Goal: Task Accomplishment & Management: Manage account settings

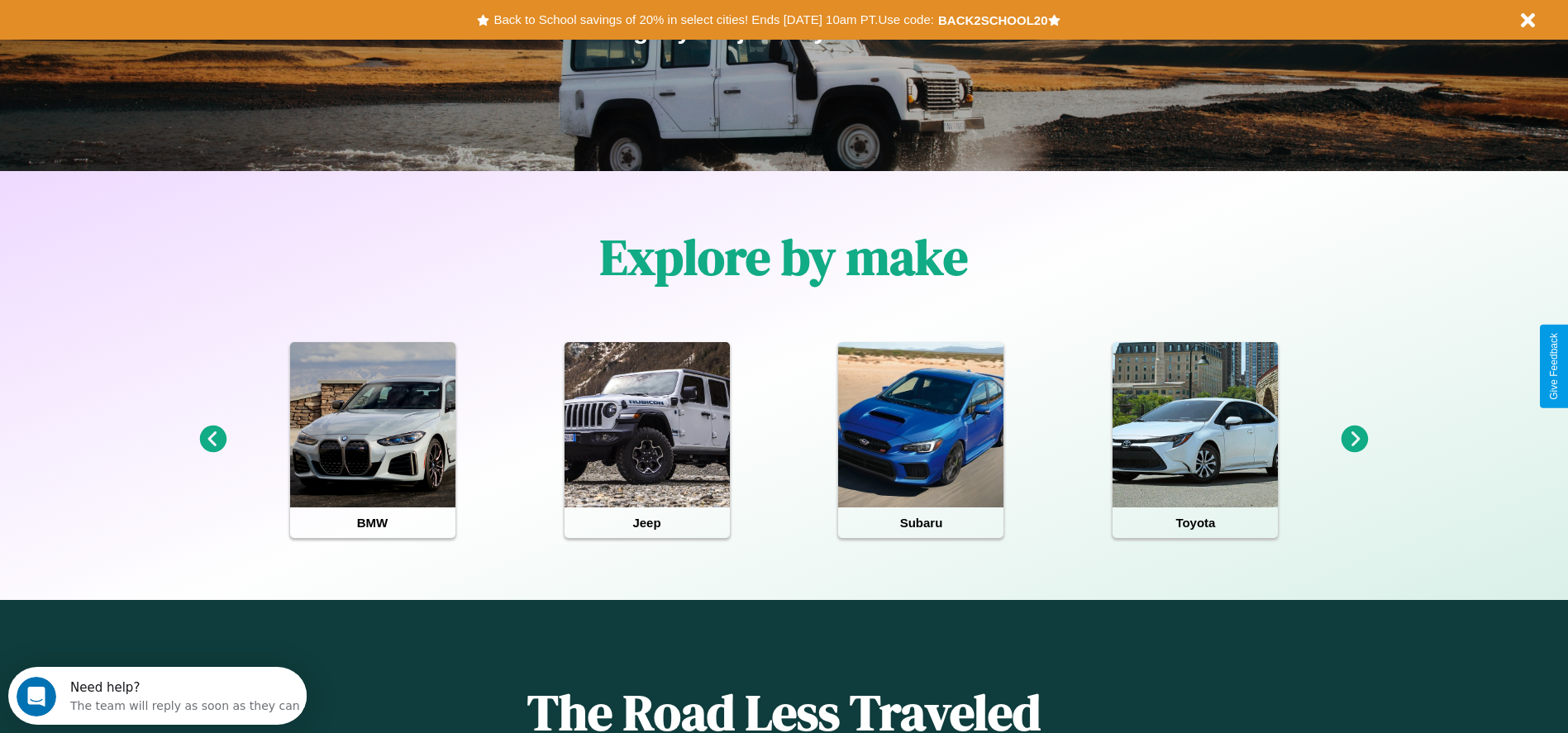
scroll to position [343, 0]
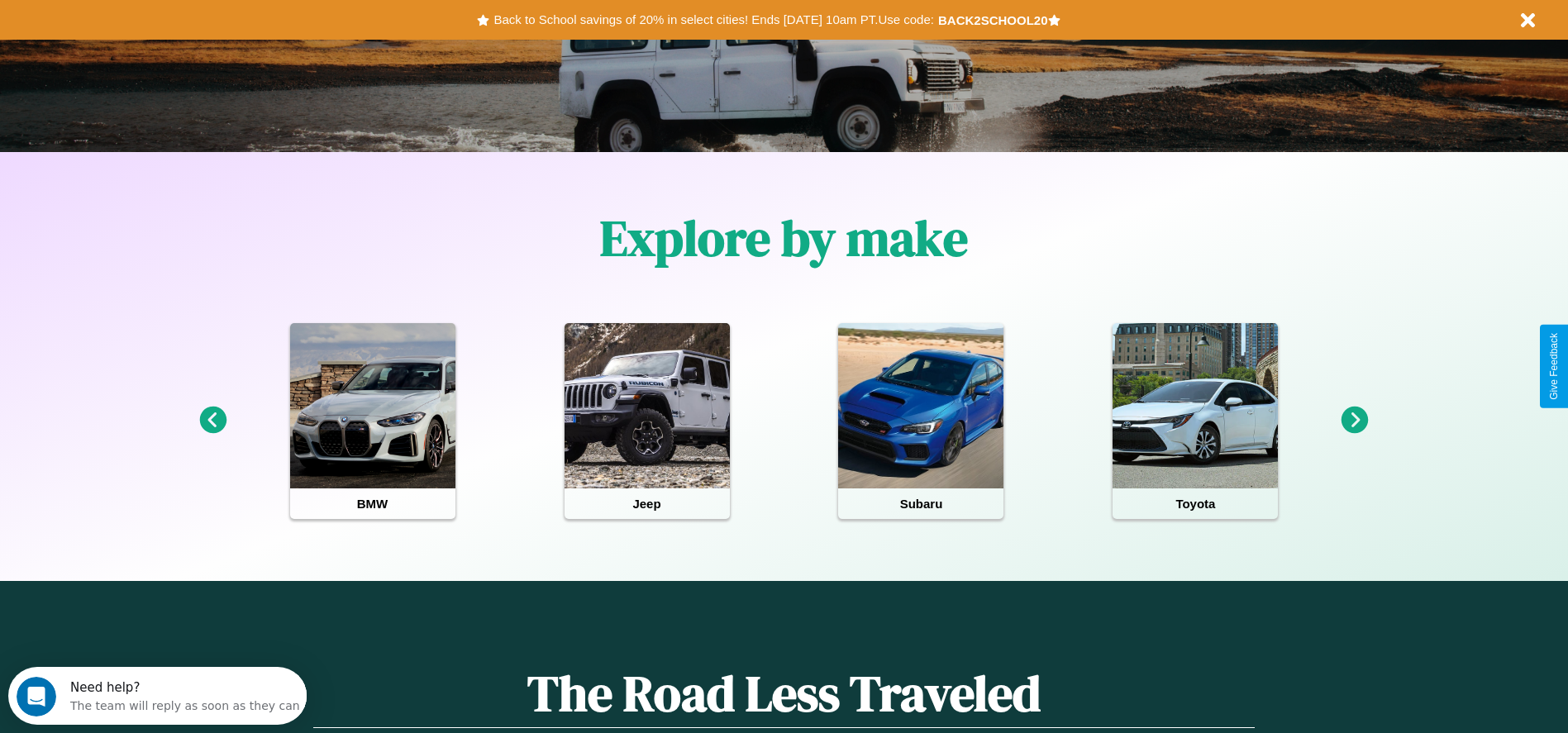
click at [1354, 420] on icon at bounding box center [1355, 420] width 28 height 28
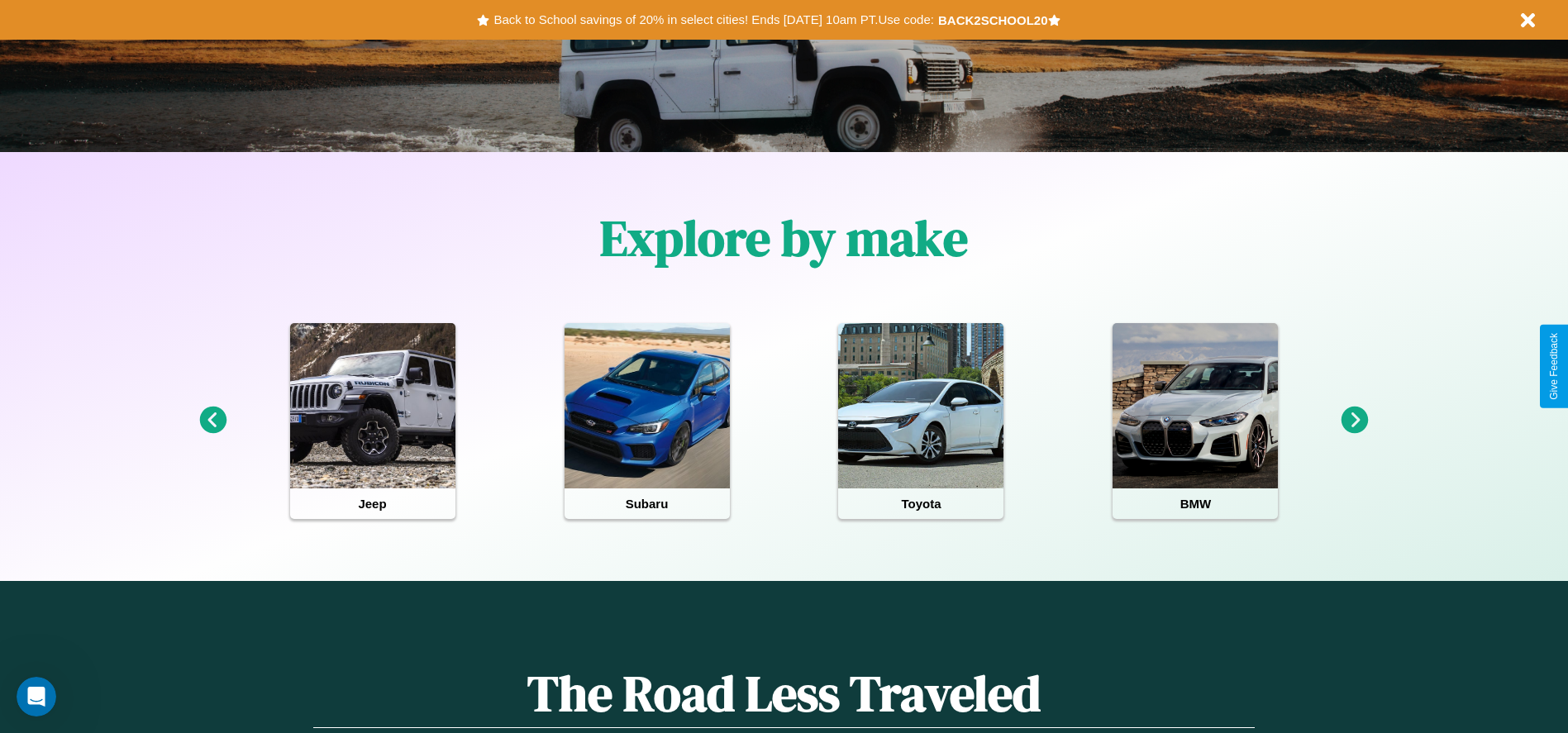
click at [1354, 420] on icon at bounding box center [1355, 420] width 28 height 28
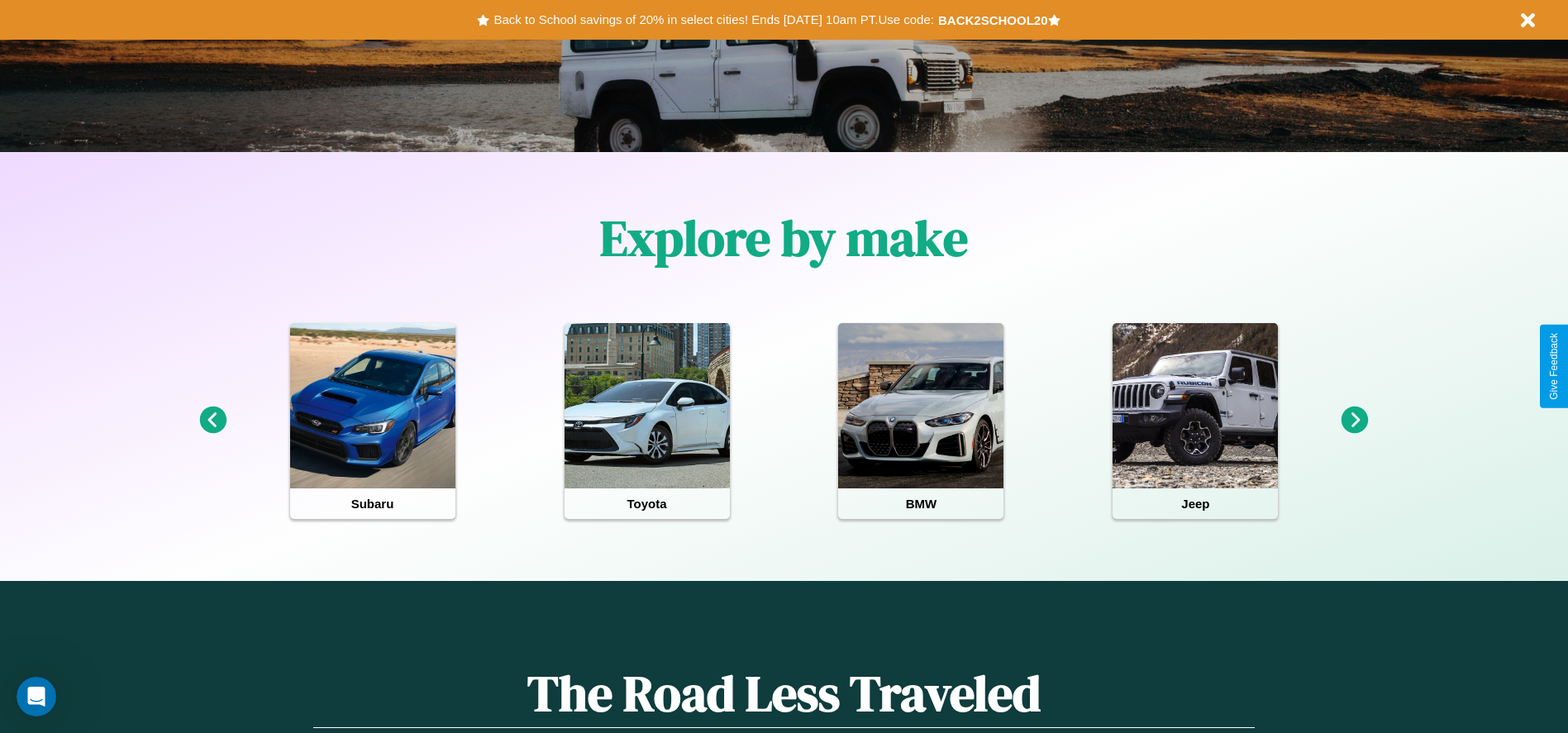
click at [212, 420] on icon at bounding box center [213, 420] width 28 height 28
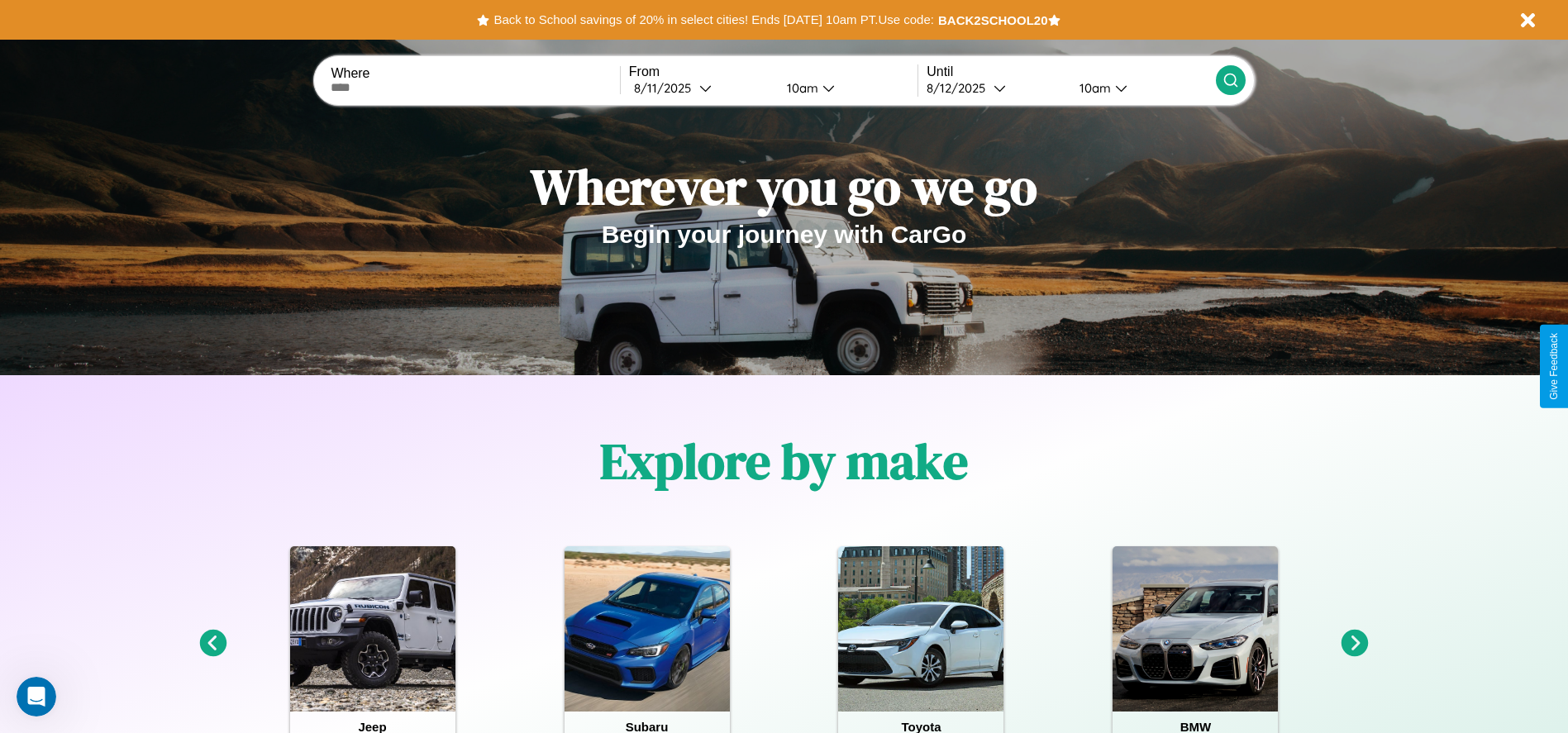
scroll to position [0, 0]
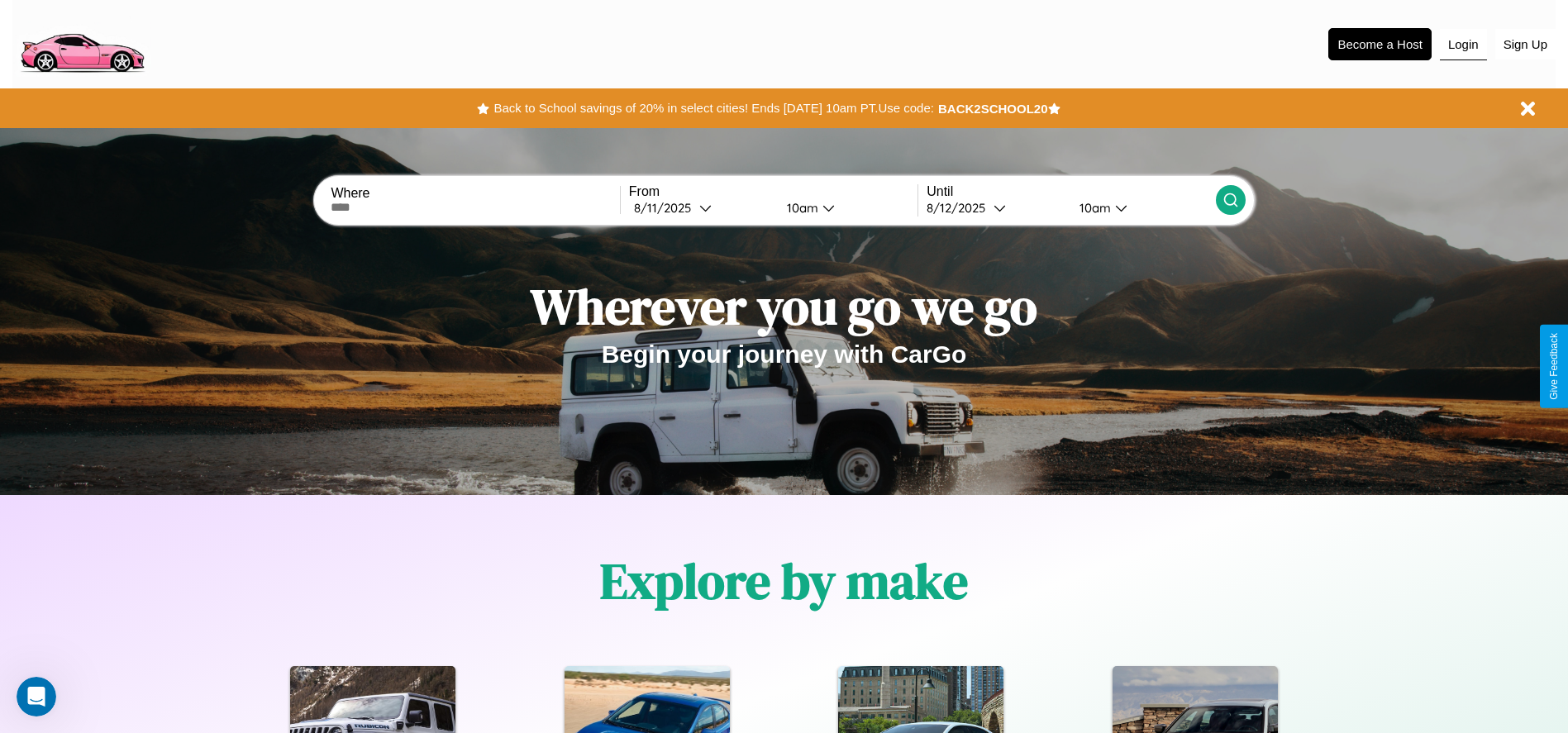
click at [1463, 43] on button "Login" at bounding box center [1463, 44] width 47 height 31
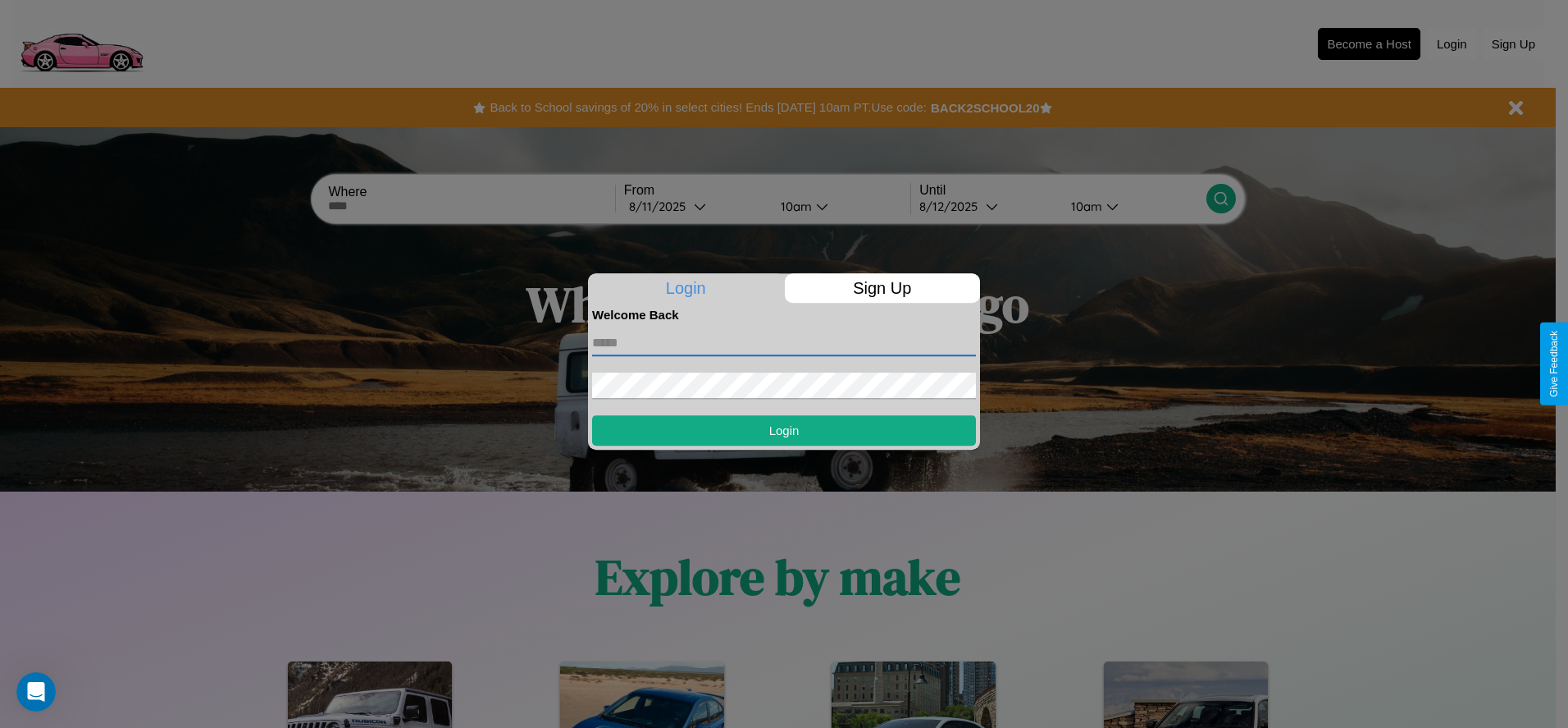
click at [784, 342] on input "text" at bounding box center [784, 342] width 384 height 27
type input "**********"
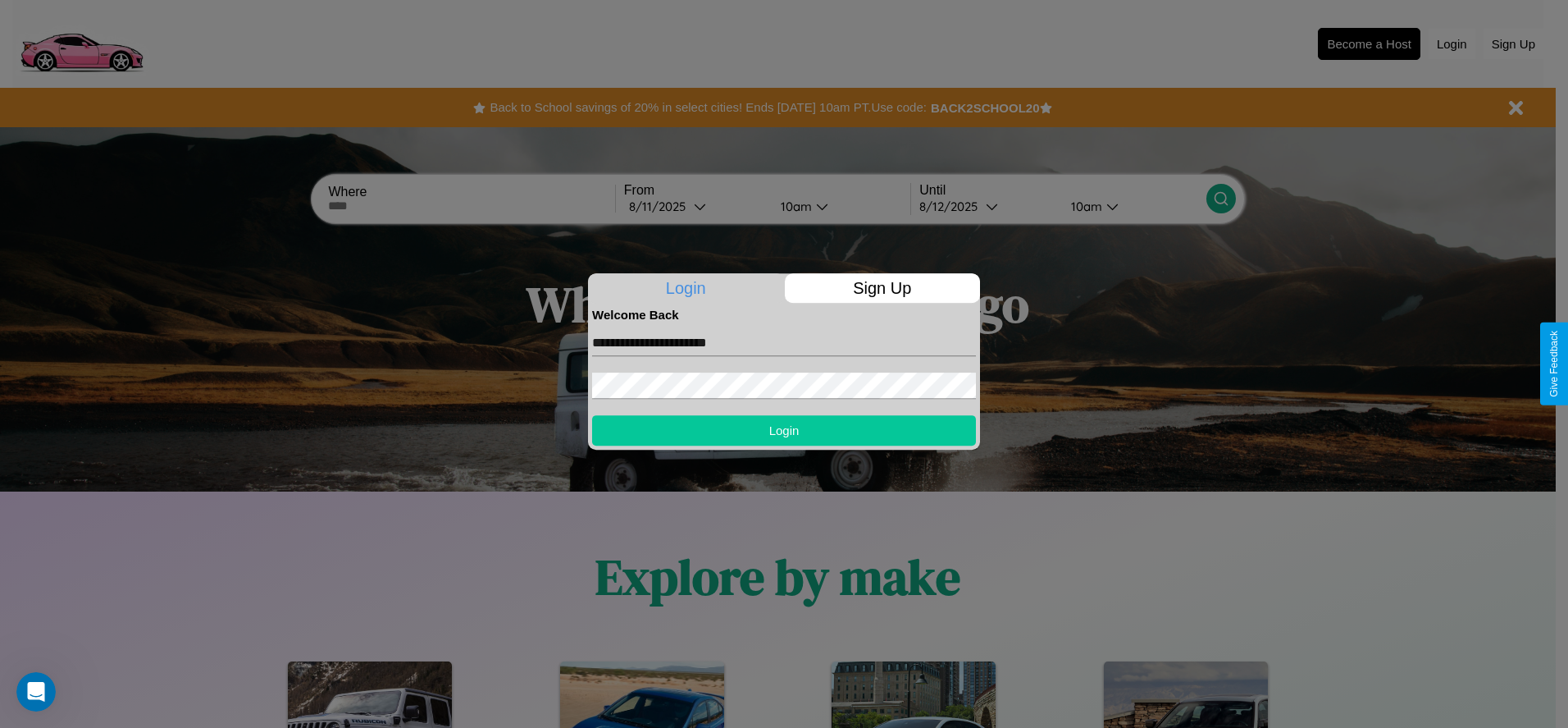
click at [784, 429] on button "Login" at bounding box center [784, 429] width 384 height 30
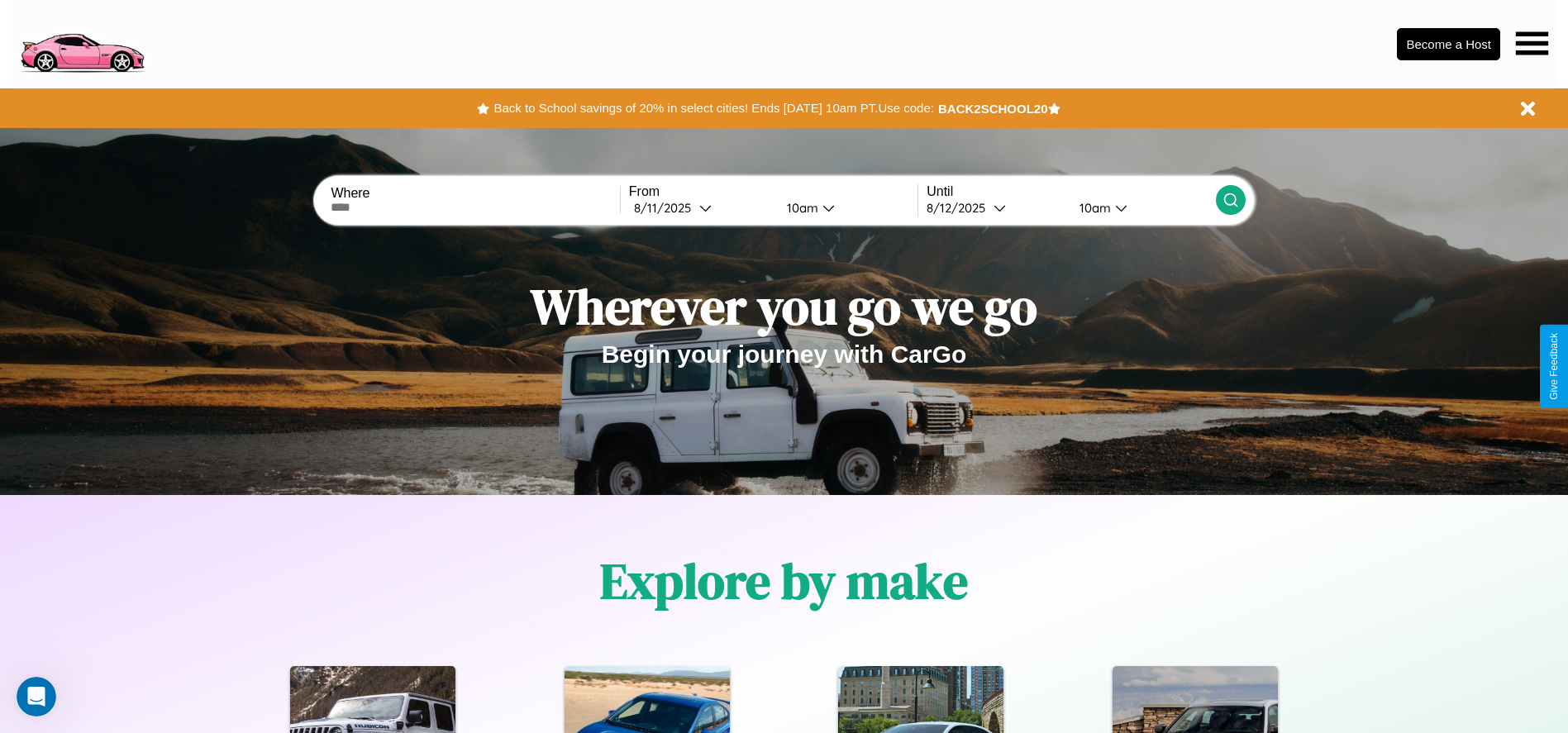
click at [1531, 43] on icon at bounding box center [1531, 42] width 32 height 23
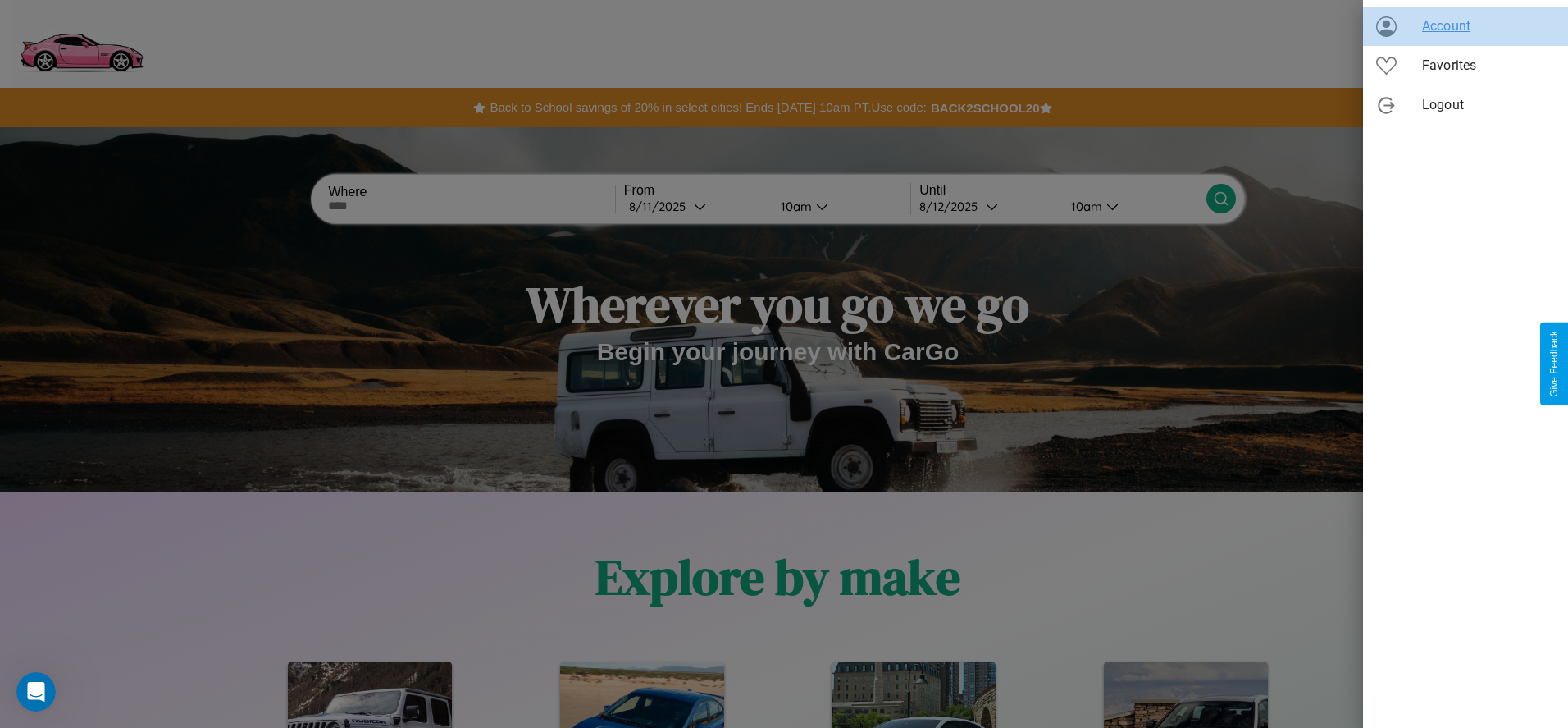
click at [1465, 27] on span "Account" at bounding box center [1488, 27] width 133 height 20
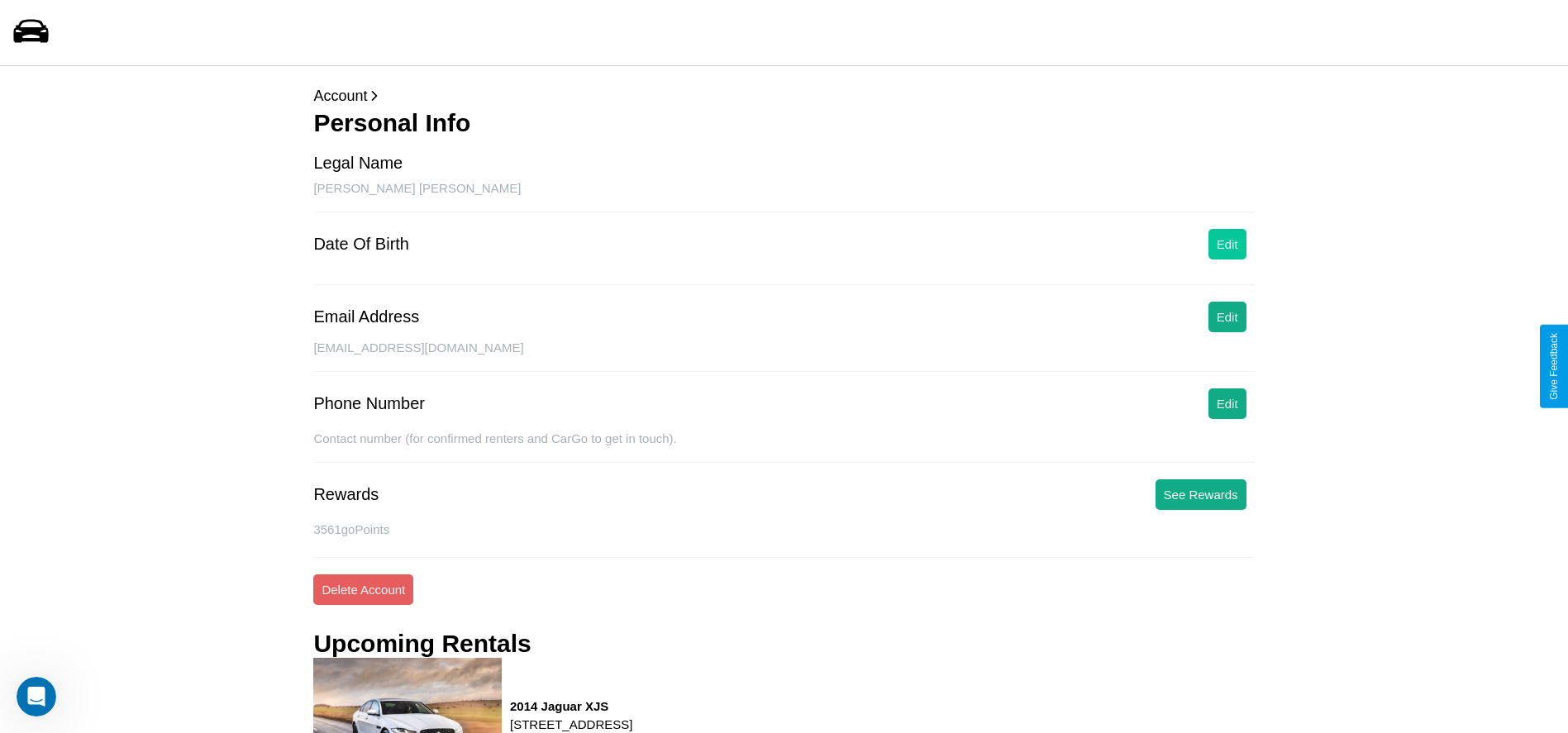
click at [1227, 243] on button "Edit" at bounding box center [1227, 243] width 38 height 30
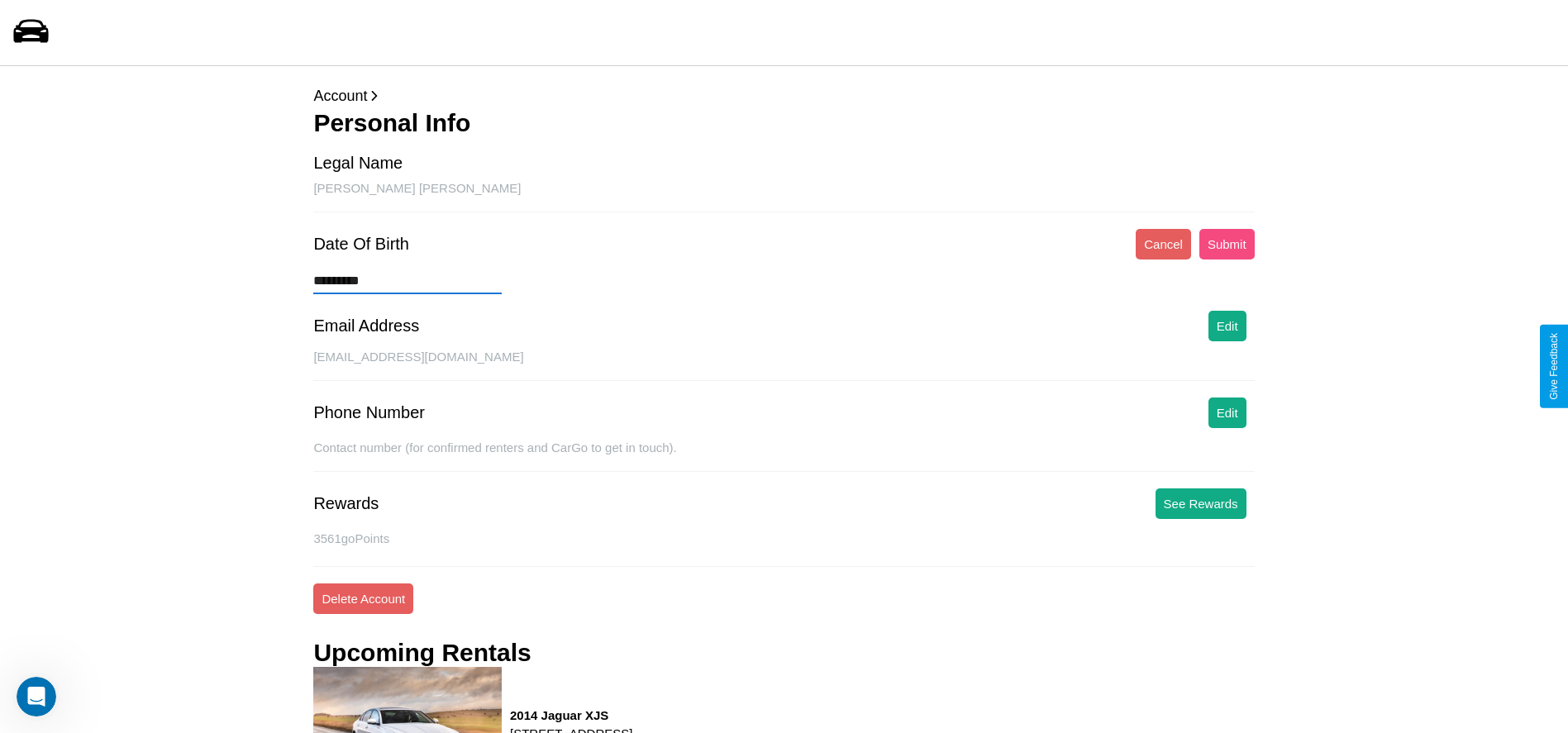
type input "*********"
click at [1227, 243] on button "Submit" at bounding box center [1227, 243] width 55 height 30
